Goal: Task Accomplishment & Management: Manage account settings

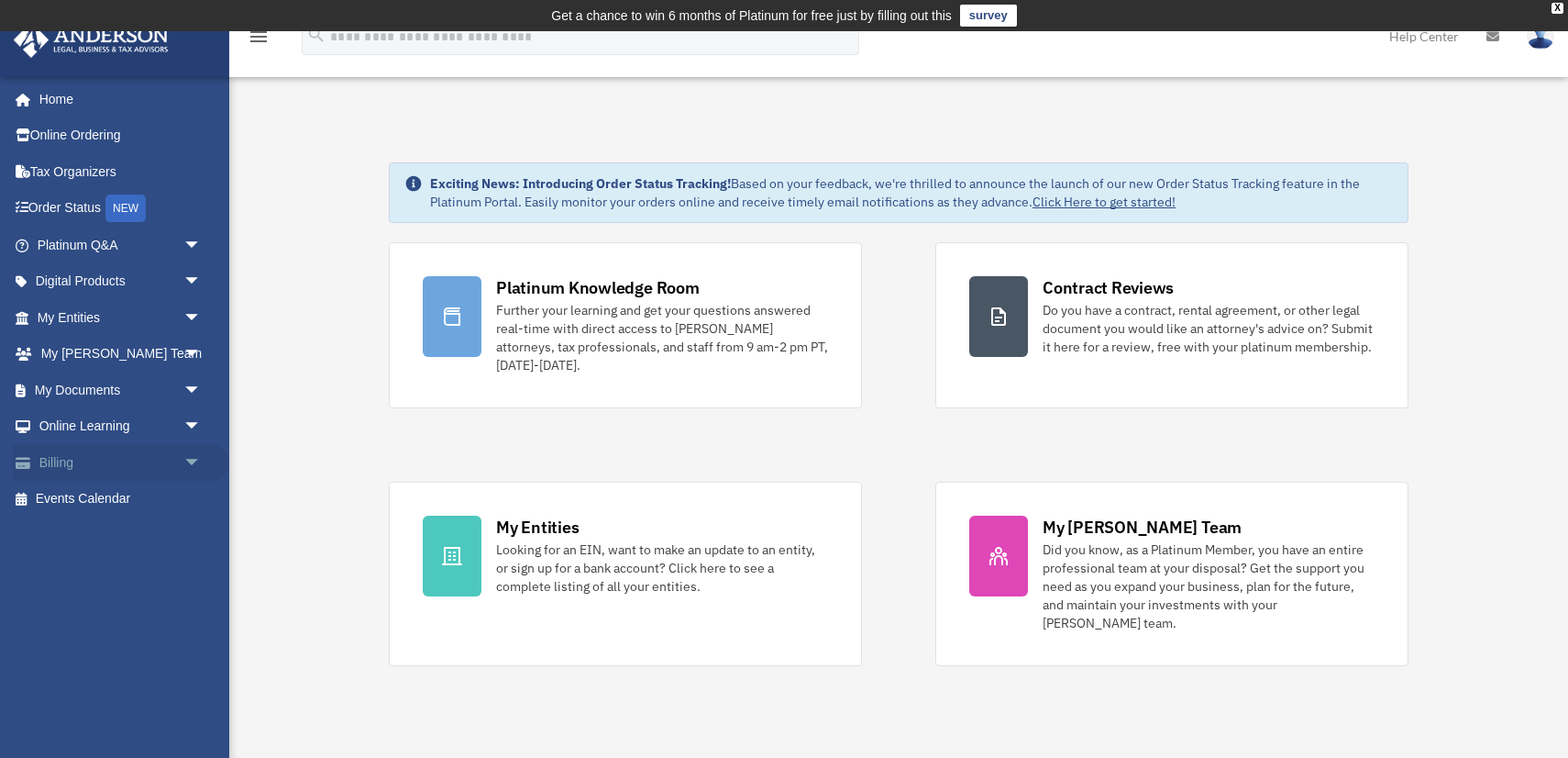
click at [190, 459] on span "arrow_drop_down" at bounding box center [202, 463] width 36 height 37
click at [132, 572] on link "Manage Payments" at bounding box center [128, 571] width 203 height 36
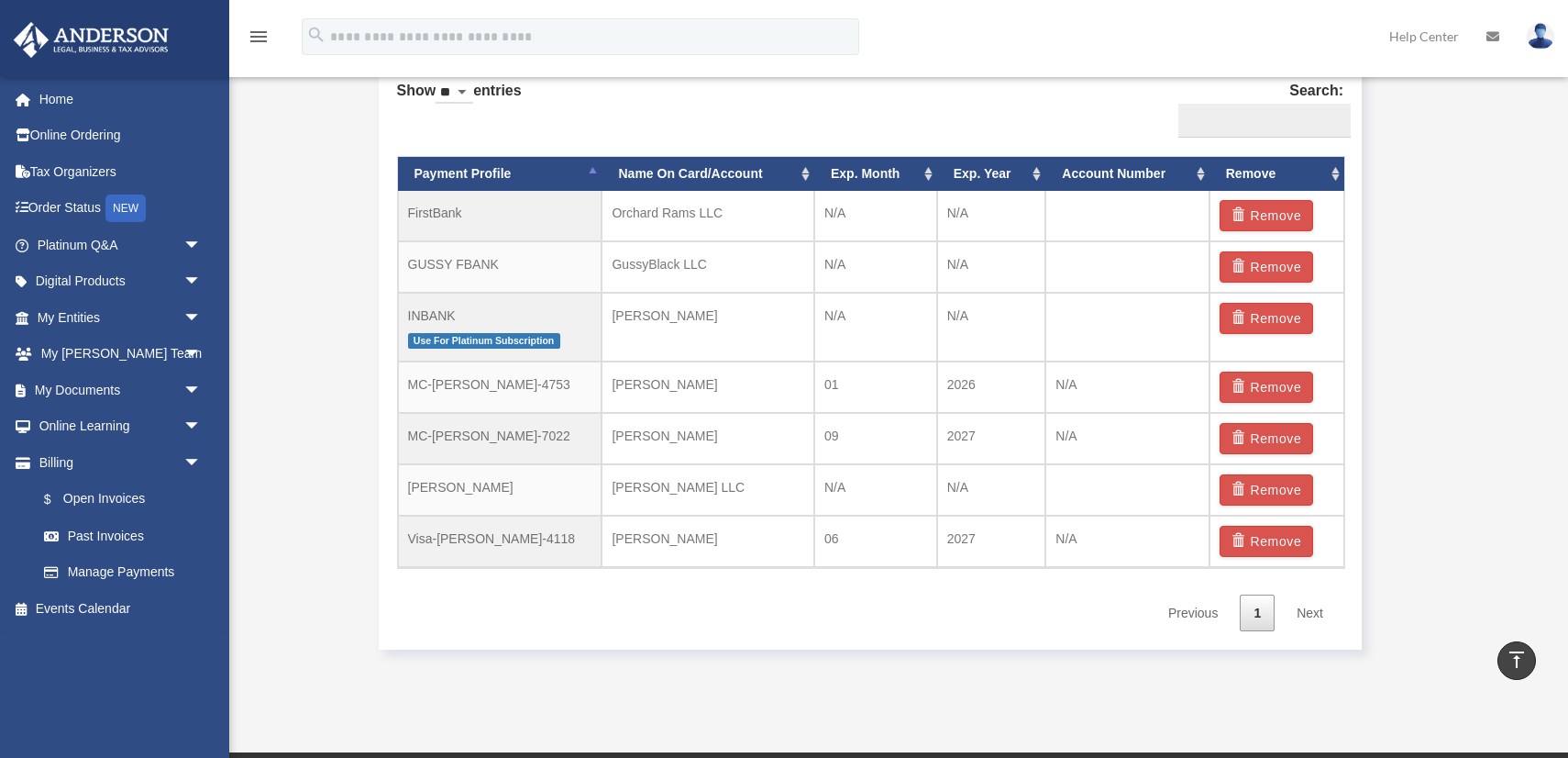
scroll to position [1132, 0]
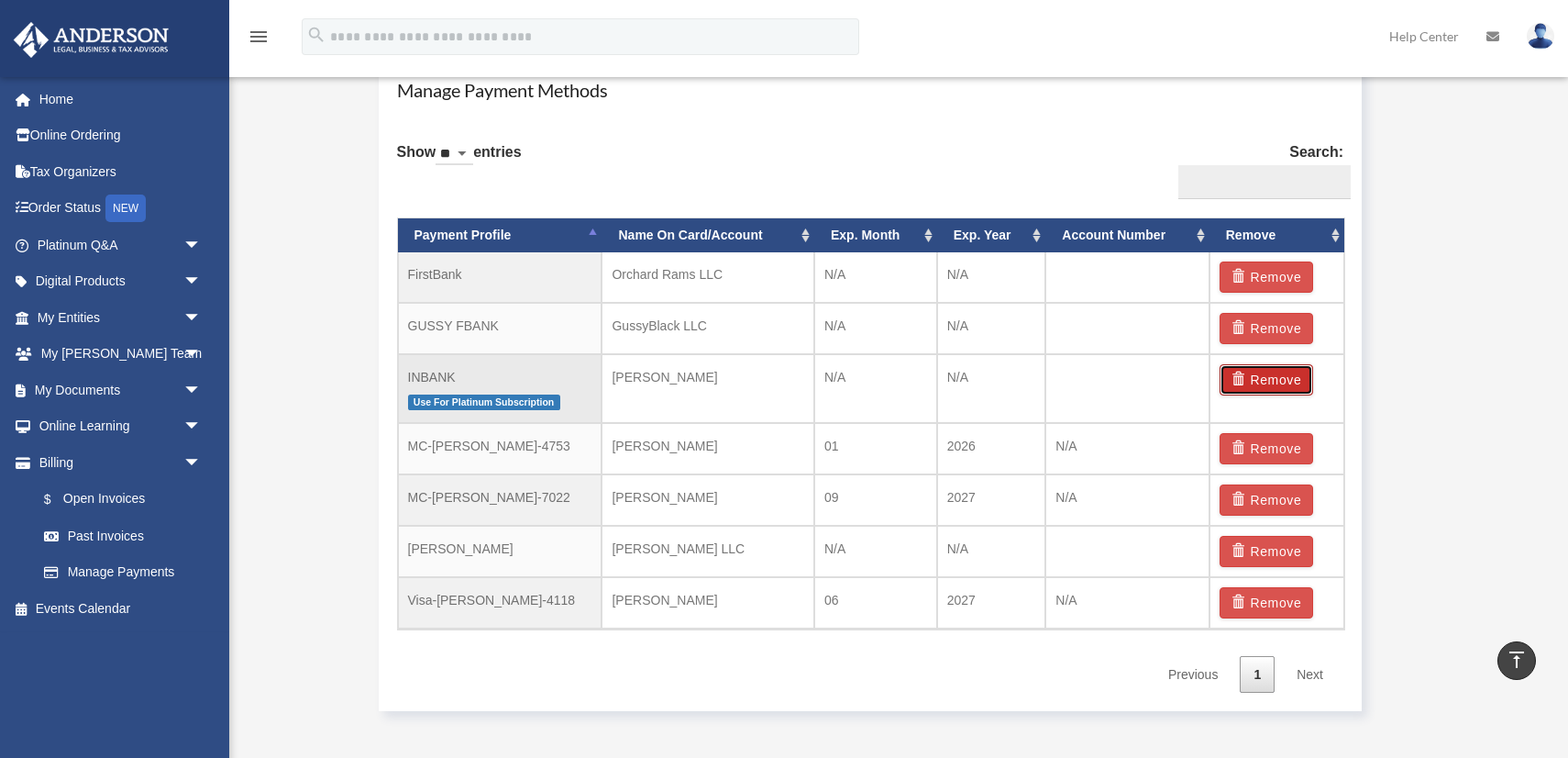
click at [1261, 379] on button "Remove" at bounding box center [1267, 379] width 94 height 31
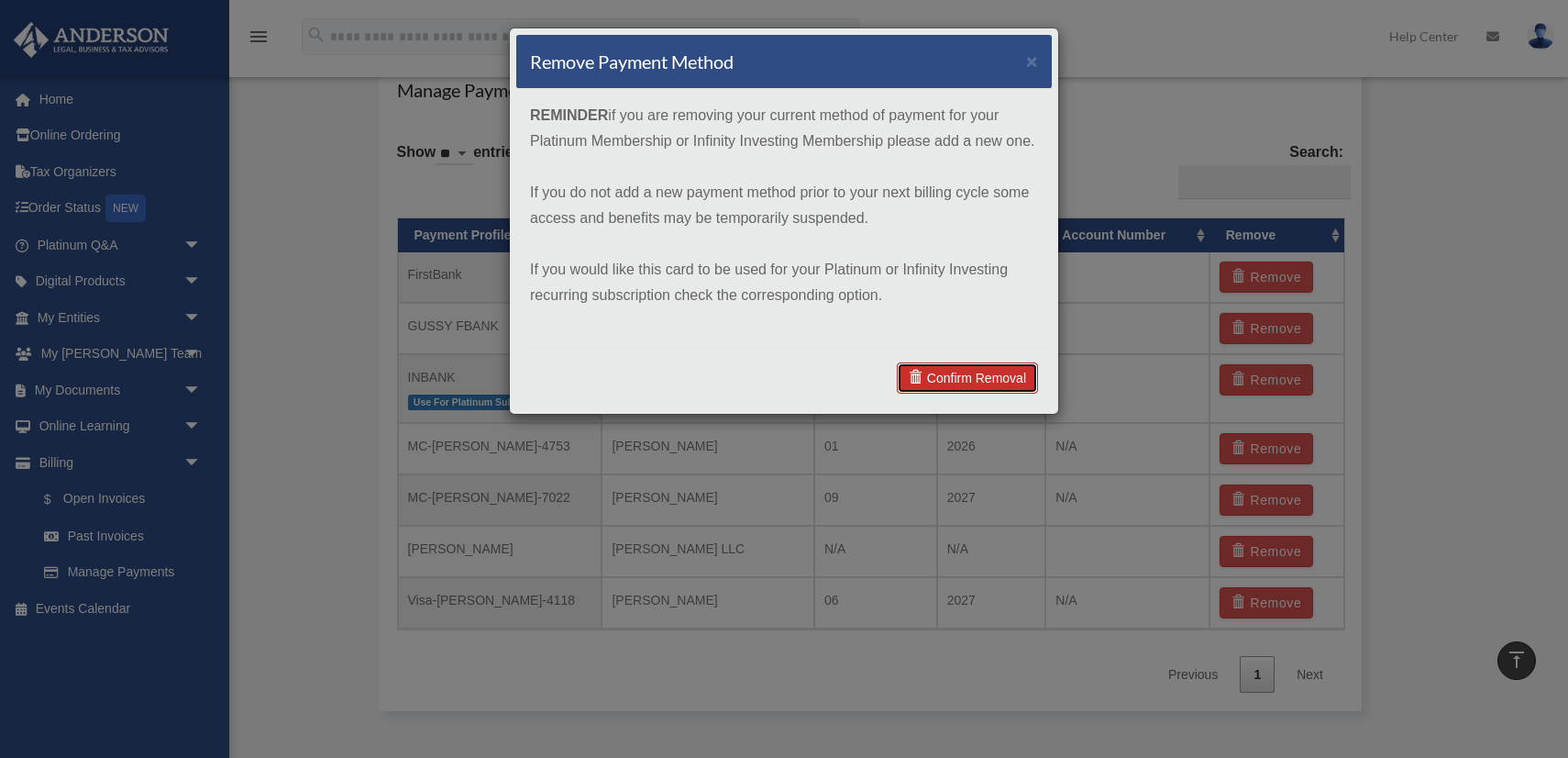
click at [987, 378] on link "Confirm Removal" at bounding box center [967, 377] width 141 height 31
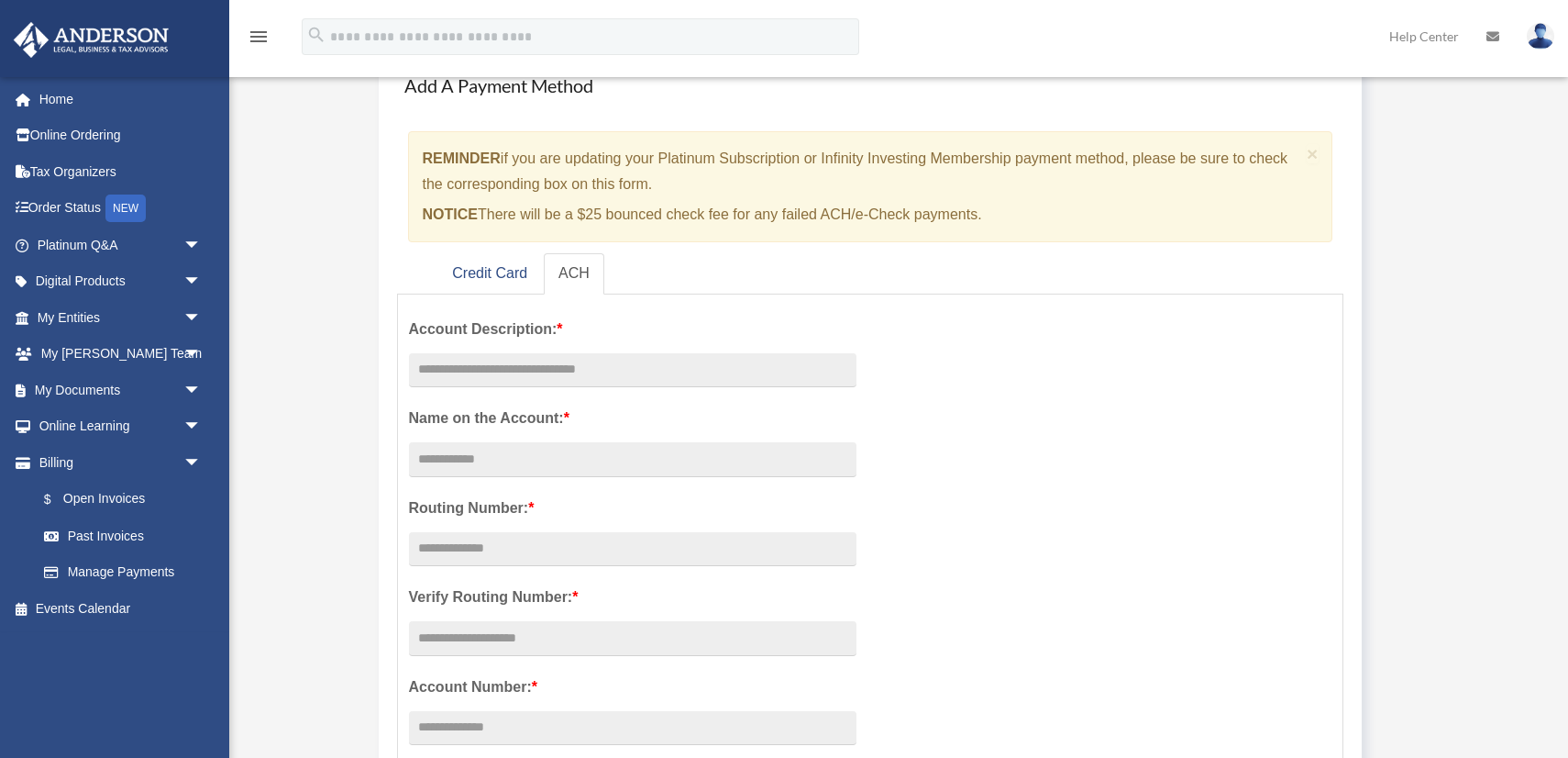
scroll to position [0, 0]
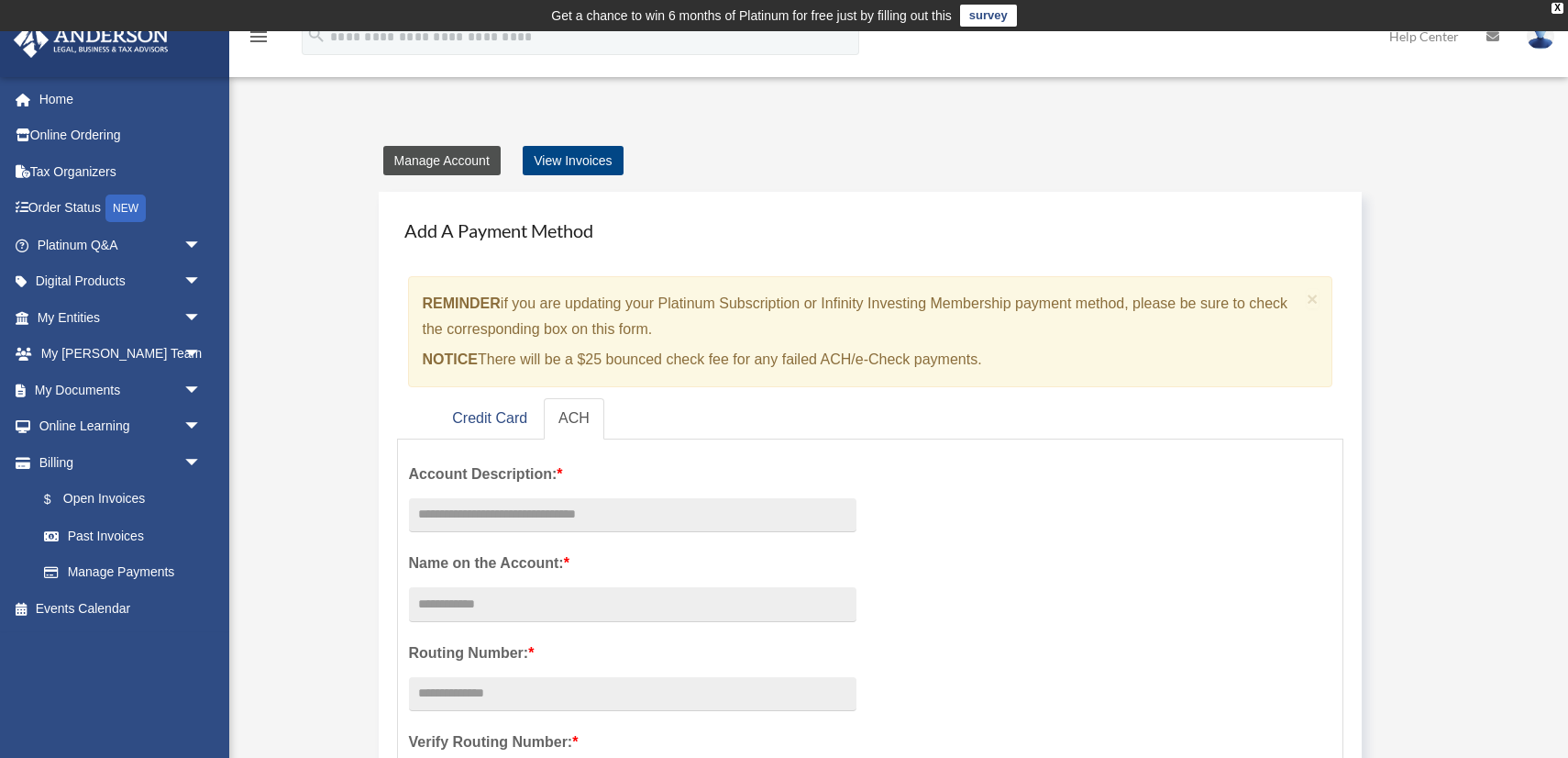
click at [470, 160] on link "Manage Account" at bounding box center [442, 160] width 118 height 29
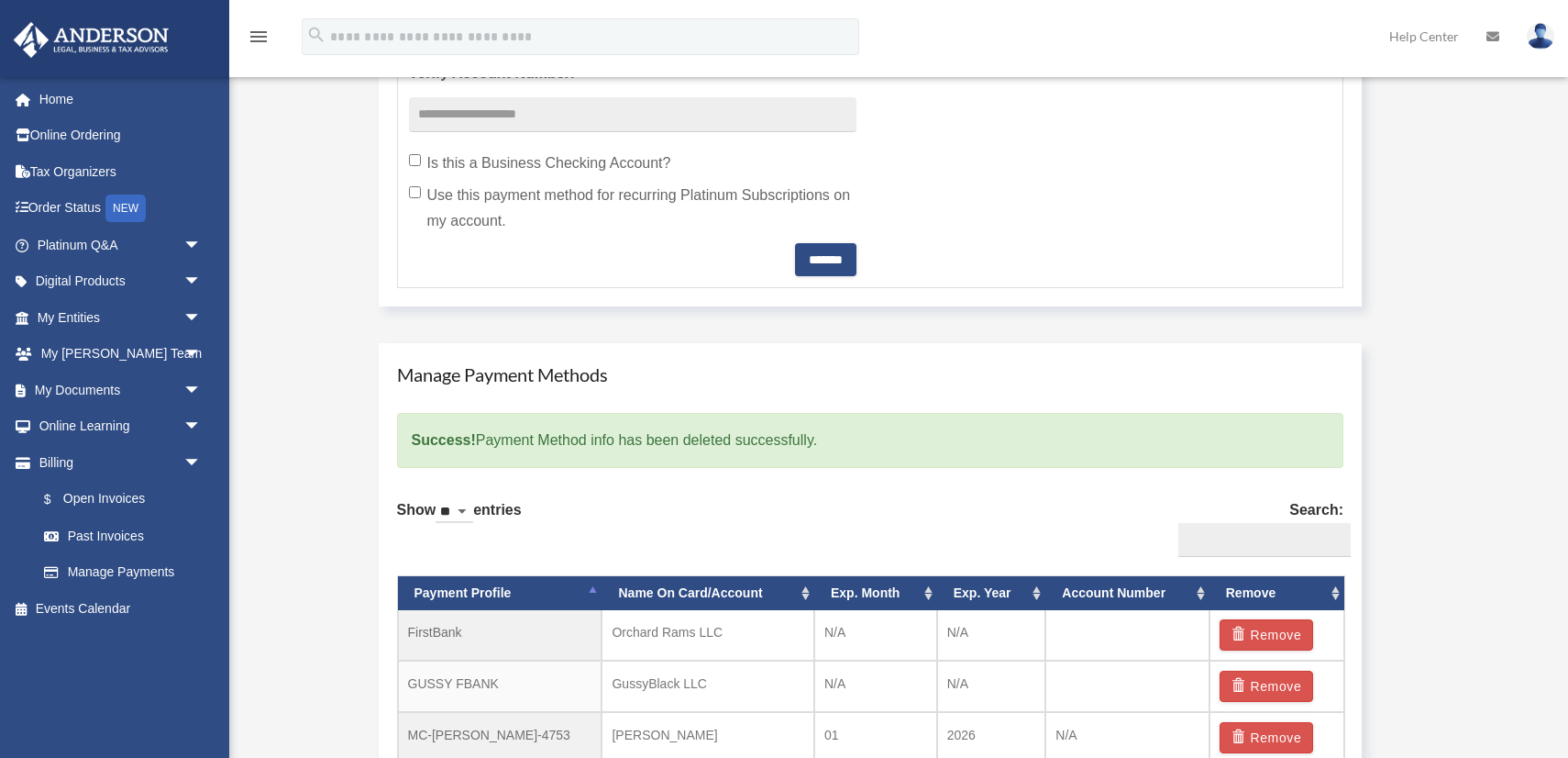
scroll to position [875, 0]
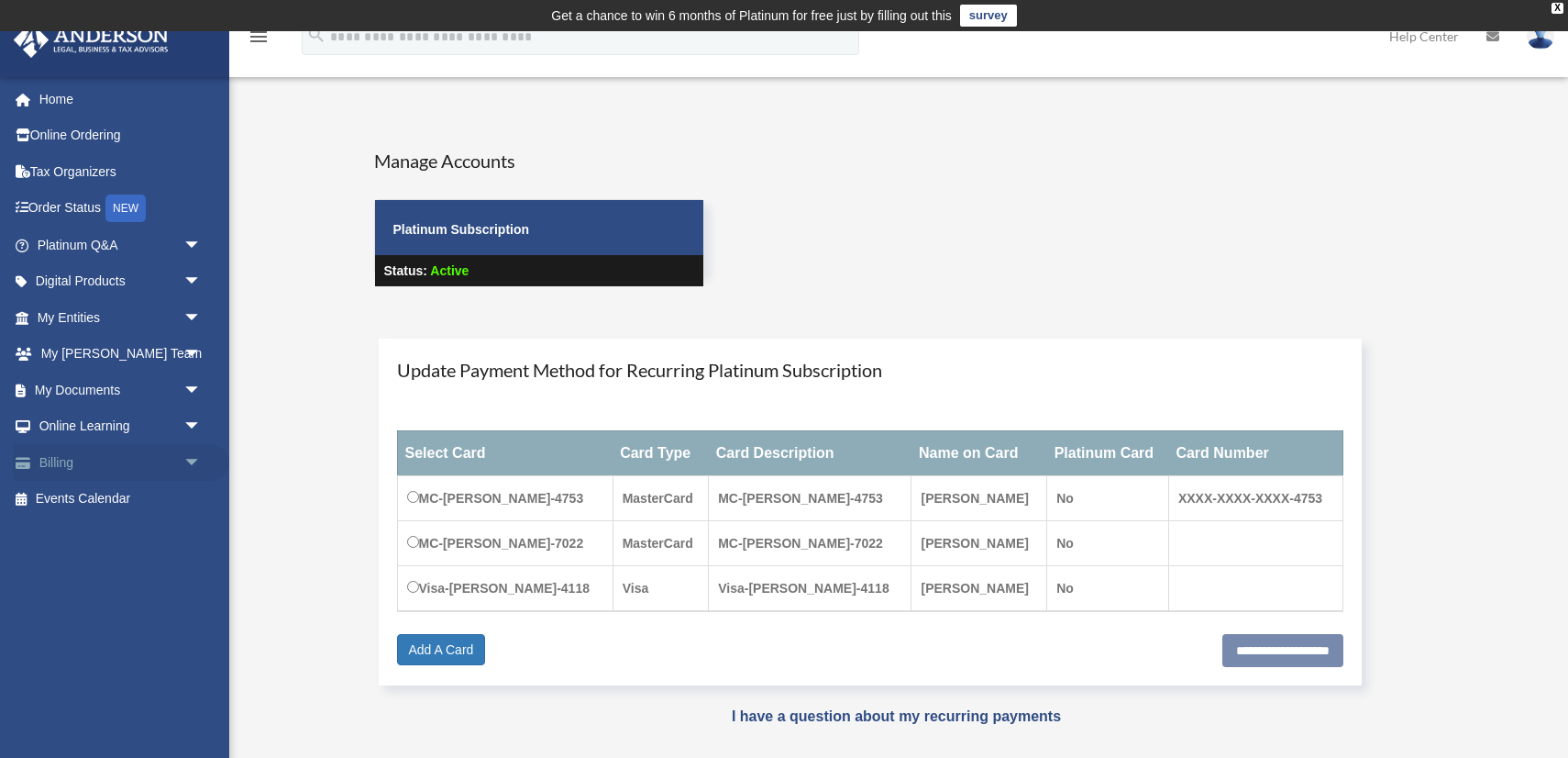
click at [189, 456] on span "arrow_drop_down" at bounding box center [202, 463] width 36 height 37
click at [127, 572] on link "Manage Payments" at bounding box center [128, 571] width 203 height 36
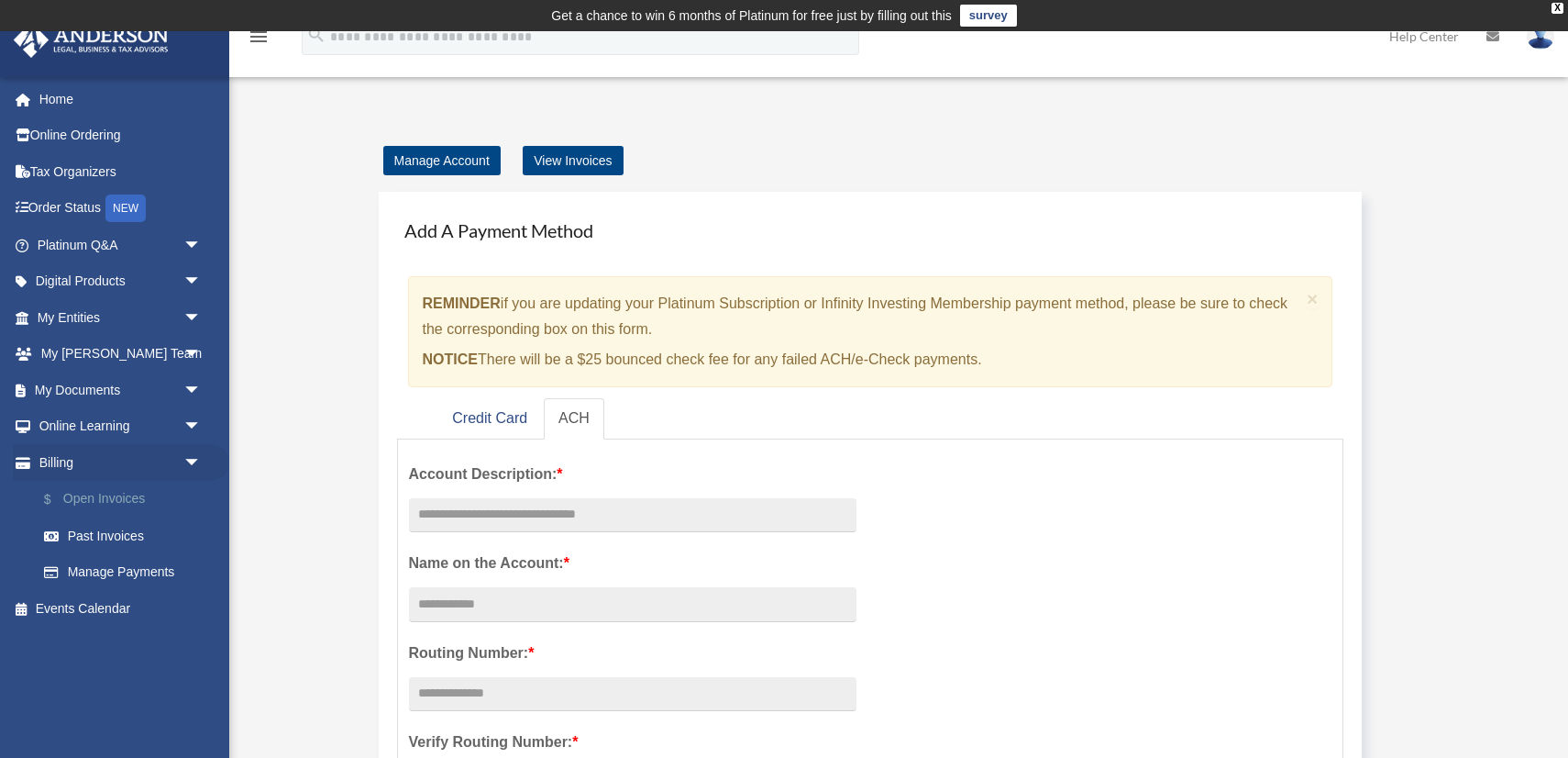
click at [126, 498] on link "$ Open Invoices" at bounding box center [128, 499] width 203 height 37
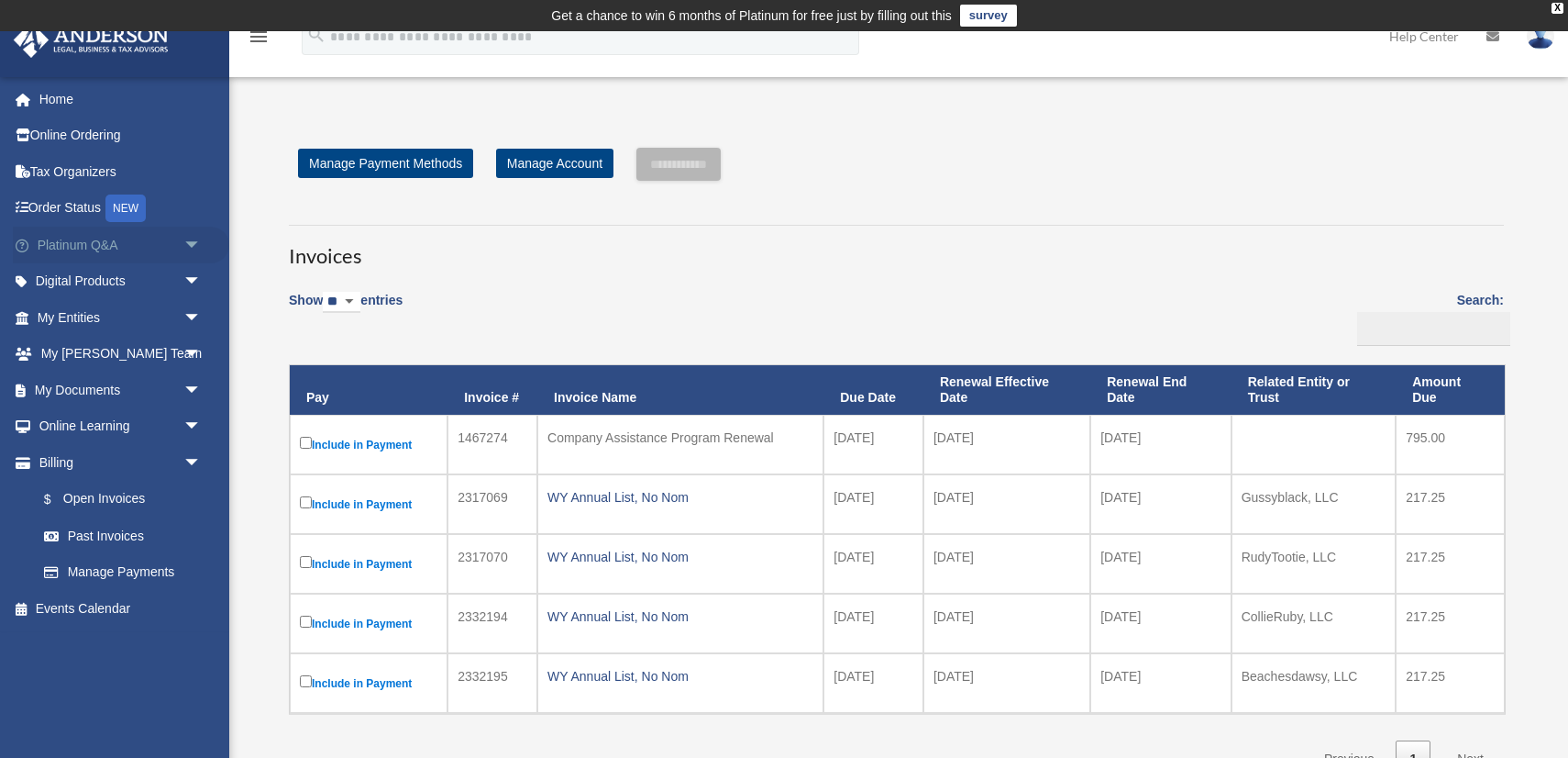
click at [186, 246] on span "arrow_drop_down" at bounding box center [202, 246] width 36 height 37
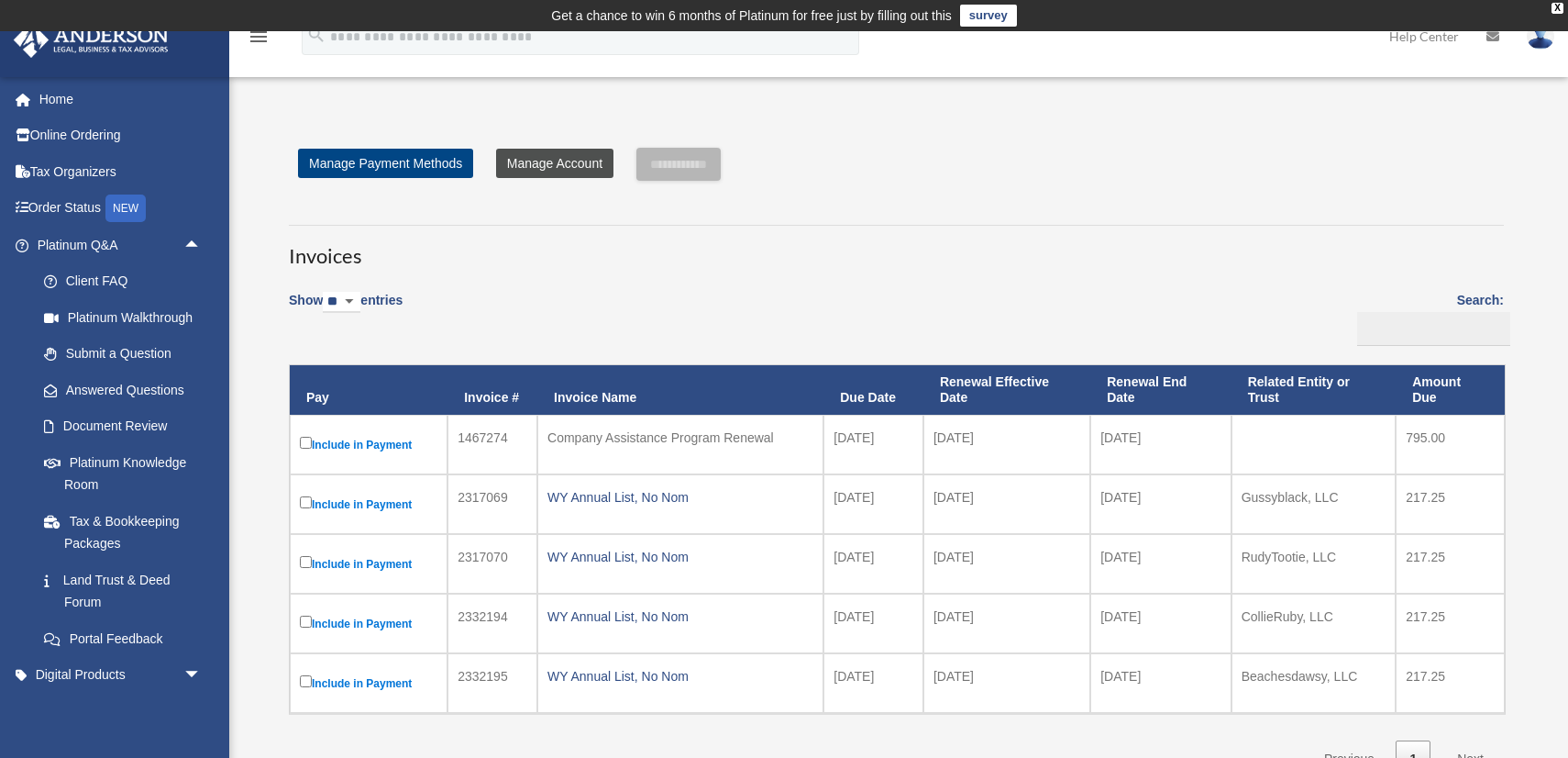
click at [545, 166] on link "Manage Account" at bounding box center [555, 162] width 118 height 29
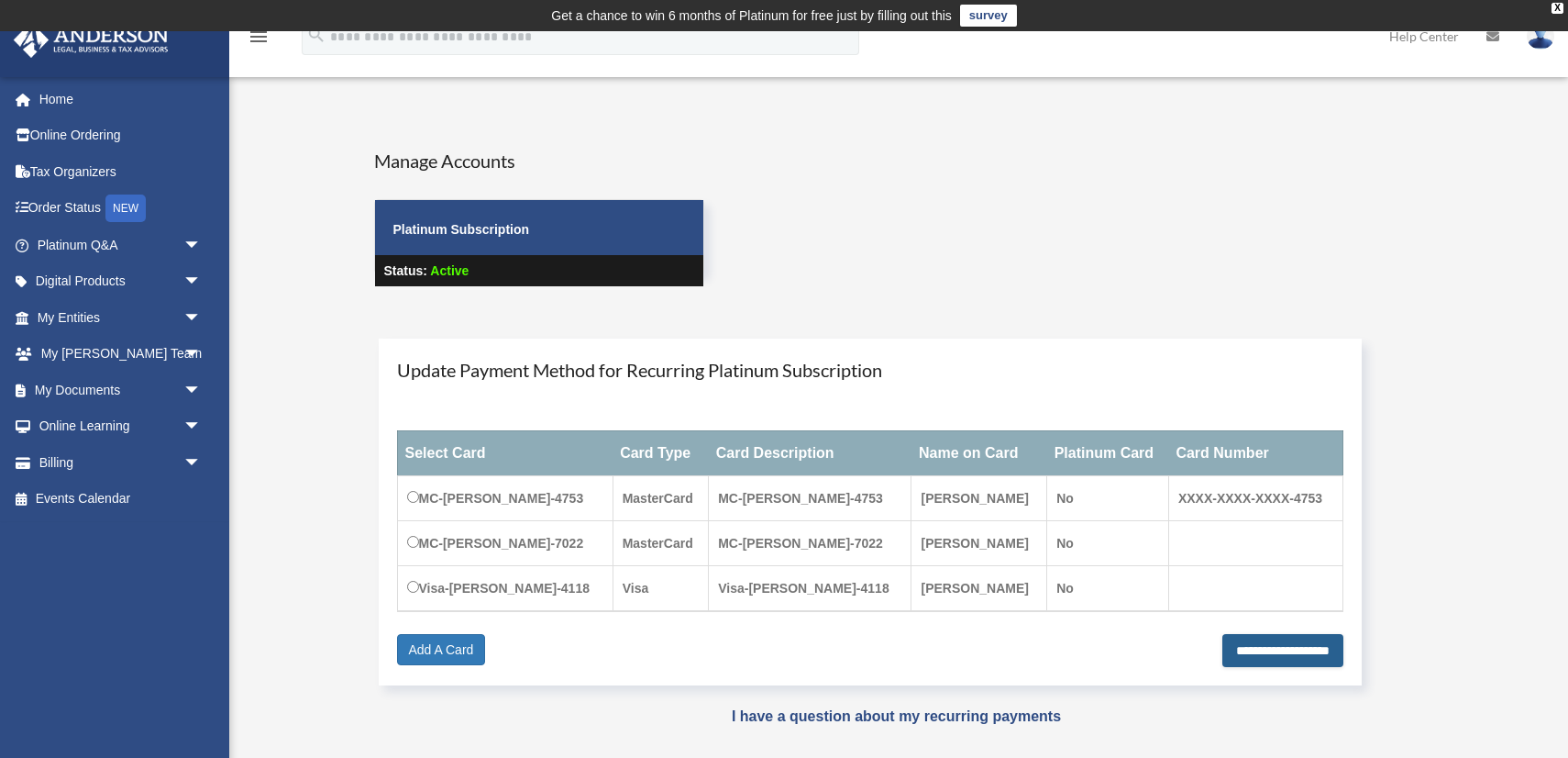
click at [1241, 650] on input "**********" at bounding box center [1283, 650] width 121 height 33
type input "**********"
